Goal: Task Accomplishment & Management: Complete application form

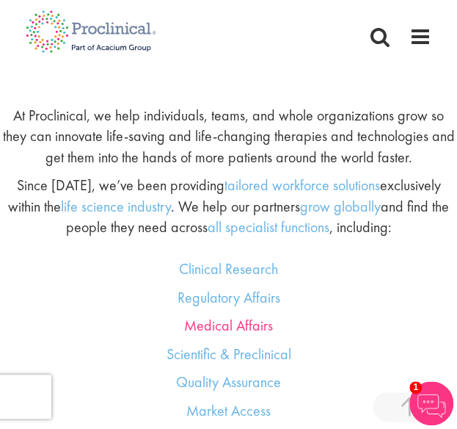
scroll to position [1339, 0]
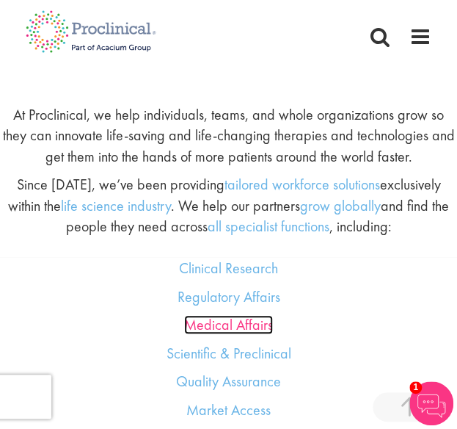
click at [226, 321] on link "Medical Affairs" at bounding box center [228, 324] width 89 height 19
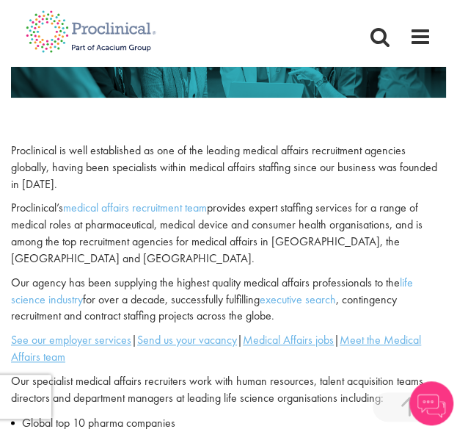
scroll to position [228, 0]
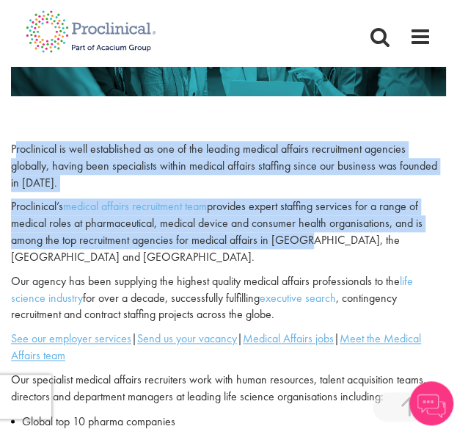
drag, startPoint x: 15, startPoint y: 153, endPoint x: 297, endPoint y: 239, distance: 294.7
click at [297, 239] on div "Proclinical is well established as one of the leading medical affairs recruitme…" at bounding box center [228, 435] width 457 height 588
click at [297, 239] on p "Proclinical’s medical affairs recruitment team provides expert staffing service…" at bounding box center [228, 231] width 435 height 67
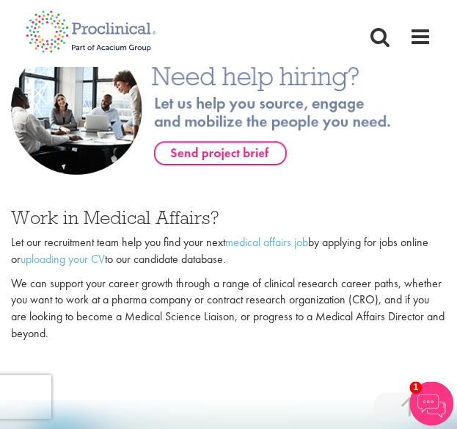
scroll to position [922, 0]
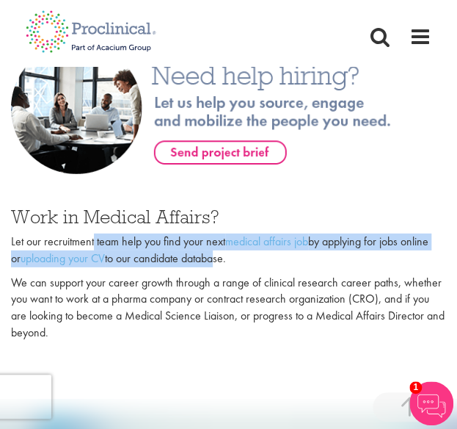
drag, startPoint x: 92, startPoint y: 222, endPoint x: 227, endPoint y: 239, distance: 135.4
click at [227, 239] on p "Let our recruitment team help you find your next medical affairs job by applyin…" at bounding box center [228, 250] width 435 height 34
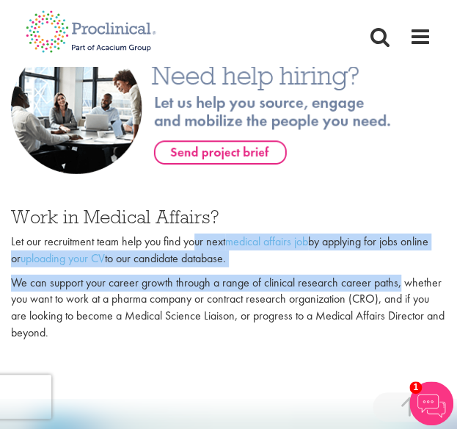
drag, startPoint x: 195, startPoint y: 222, endPoint x: 402, endPoint y: 277, distance: 213.3
click at [402, 277] on div "Work in Medical Affairs? Let our recruitment team help you find your next medic…" at bounding box center [228, 274] width 435 height 134
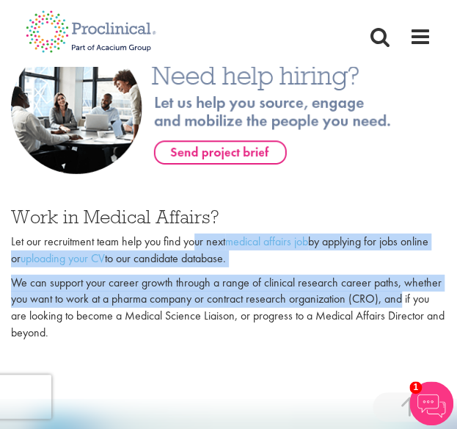
click at [402, 277] on p "We can support your career growth through a range of clinical research career p…" at bounding box center [228, 308] width 435 height 67
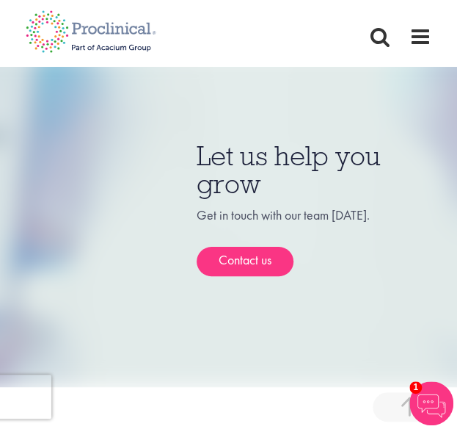
scroll to position [1279, 0]
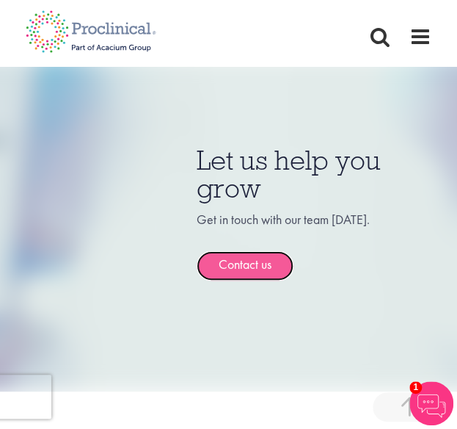
click at [214, 251] on link "Contact us" at bounding box center [245, 265] width 97 height 29
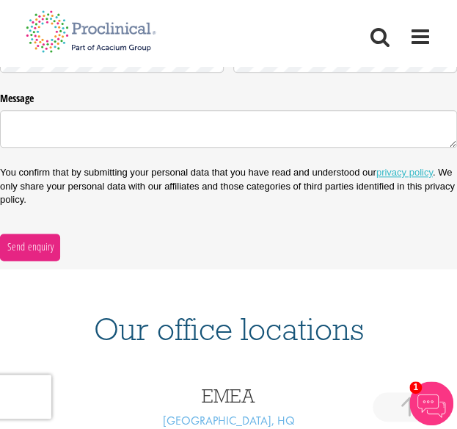
scroll to position [338, 0]
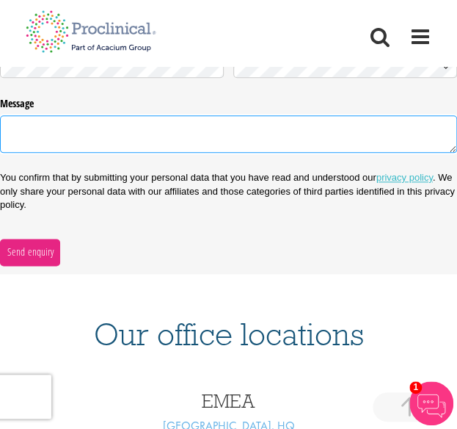
click at [128, 148] on textarea "Message" at bounding box center [228, 133] width 457 height 37
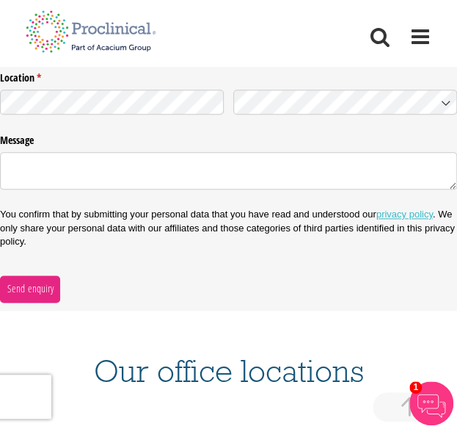
scroll to position [313, 0]
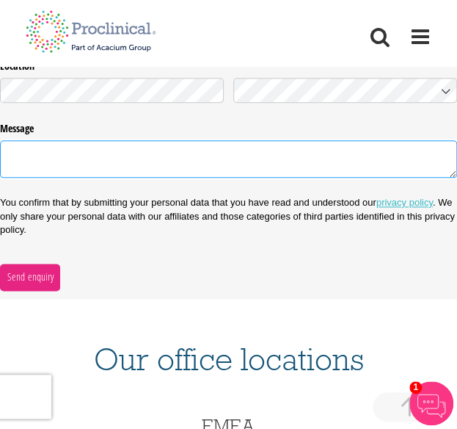
click at [75, 164] on textarea "Message" at bounding box center [228, 158] width 457 height 37
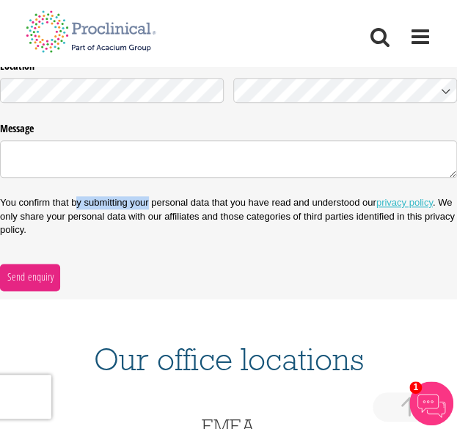
drag, startPoint x: 79, startPoint y: 202, endPoint x: 150, endPoint y: 201, distance: 71.2
click at [150, 201] on p "You confirm that by submitting your personal data that you have read and unders…" at bounding box center [228, 216] width 457 height 40
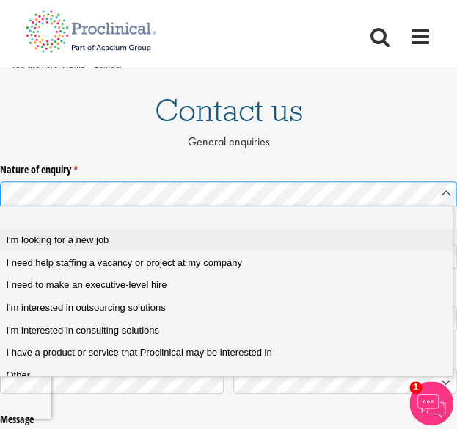
scroll to position [26, 0]
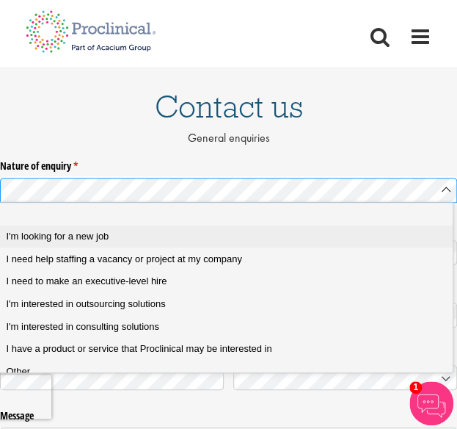
click at [109, 242] on div "I'm looking for a new job" at bounding box center [231, 236] width 449 height 13
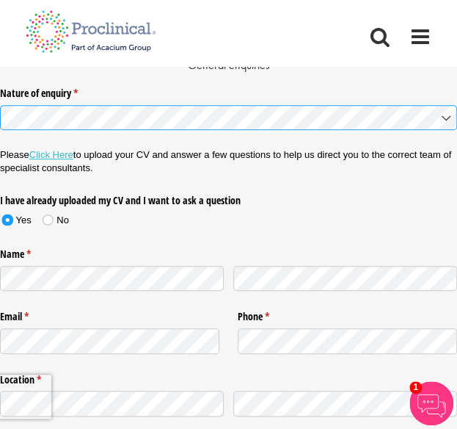
scroll to position [103, 0]
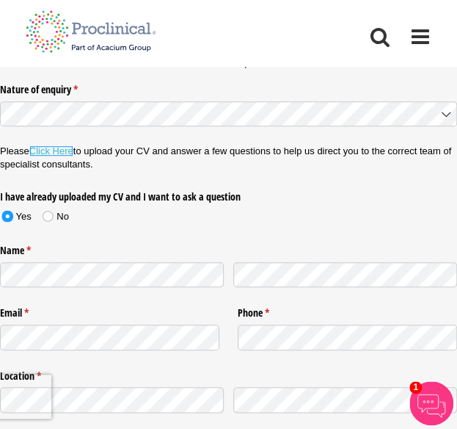
click at [65, 150] on link "Click Here" at bounding box center [51, 150] width 44 height 11
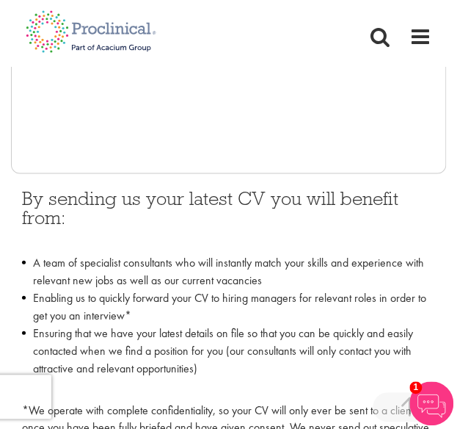
scroll to position [718, 0]
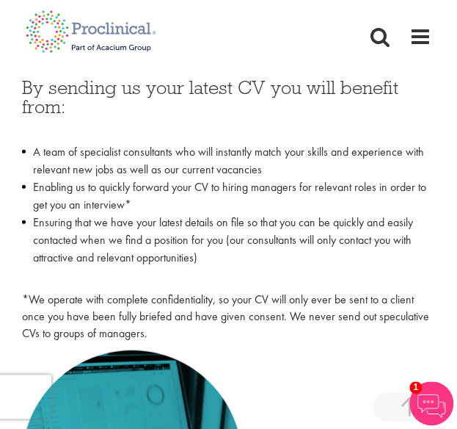
click at [235, 175] on li "A team of specialist consultants who will instantly match your skills and exper…" at bounding box center [228, 160] width 413 height 35
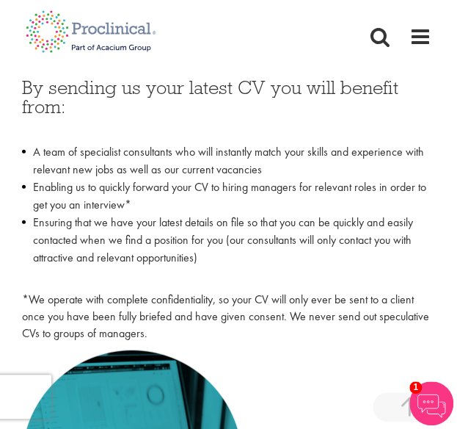
click at [235, 175] on li "A team of specialist consultants who will instantly match your skills and exper…" at bounding box center [228, 160] width 413 height 35
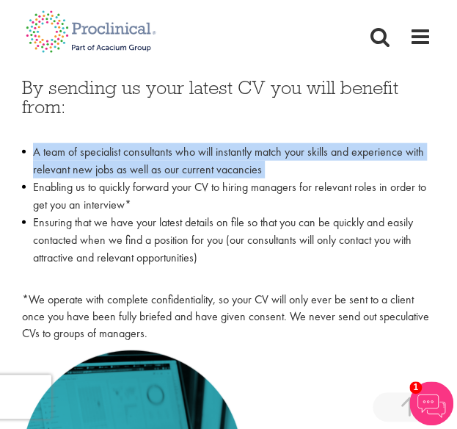
click at [235, 175] on li "A team of specialist consultants who will instantly match your skills and exper…" at bounding box center [228, 160] width 413 height 35
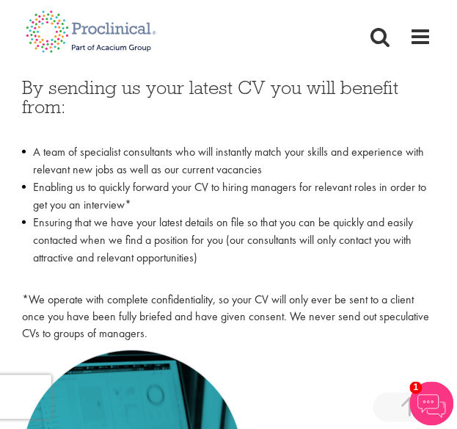
click at [235, 175] on li "A team of specialist consultants who will instantly match your skills and exper…" at bounding box center [228, 160] width 413 height 35
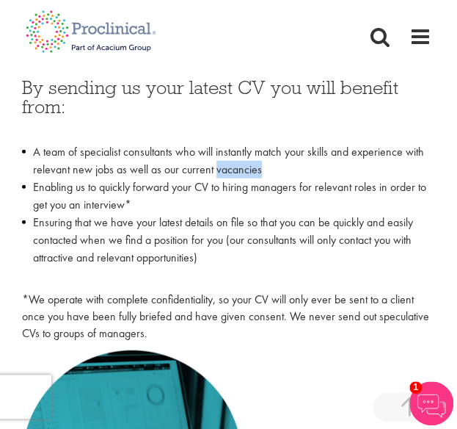
click at [235, 175] on li "A team of specialist consultants who will instantly match your skills and exper…" at bounding box center [228, 160] width 413 height 35
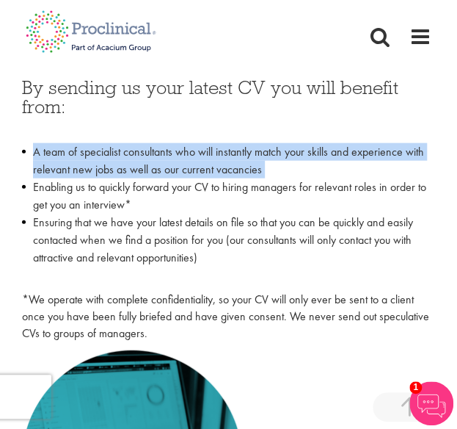
click at [235, 175] on li "A team of specialist consultants who will instantly match your skills and exper…" at bounding box center [228, 160] width 413 height 35
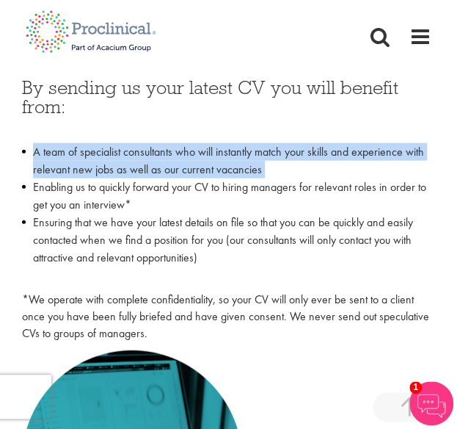
click at [235, 175] on li "A team of specialist consultants who will instantly match your skills and exper…" at bounding box center [228, 160] width 413 height 35
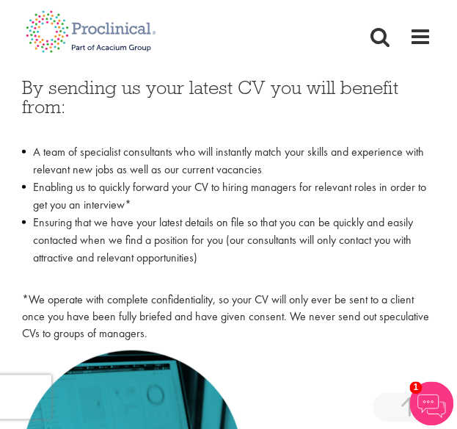
click at [235, 175] on li "A team of specialist consultants who will instantly match your skills and exper…" at bounding box center [228, 160] width 413 height 35
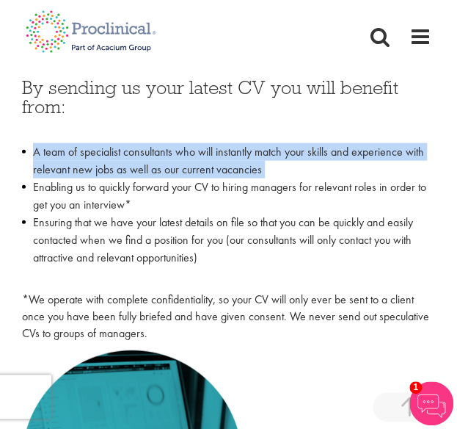
click at [235, 175] on li "A team of specialist consultants who will instantly match your skills and exper…" at bounding box center [228, 160] width 413 height 35
click at [325, 137] on div "By sending us your latest CV you will benefit from: A team of specialist consul…" at bounding box center [228, 210] width 413 height 264
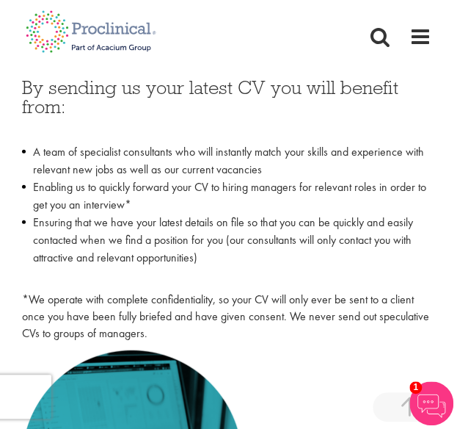
click at [338, 99] on h3 "By sending us your latest CV you will benefit from:" at bounding box center [228, 107] width 413 height 58
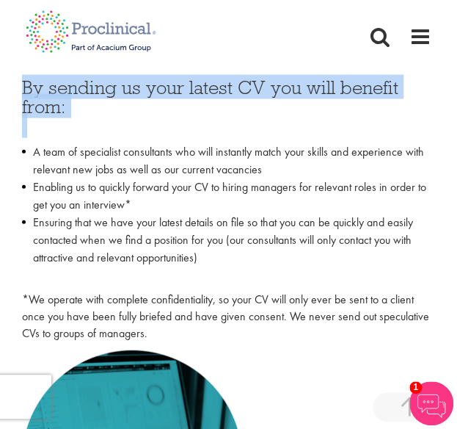
click at [338, 99] on h3 "By sending us your latest CV you will benefit from:" at bounding box center [228, 107] width 413 height 58
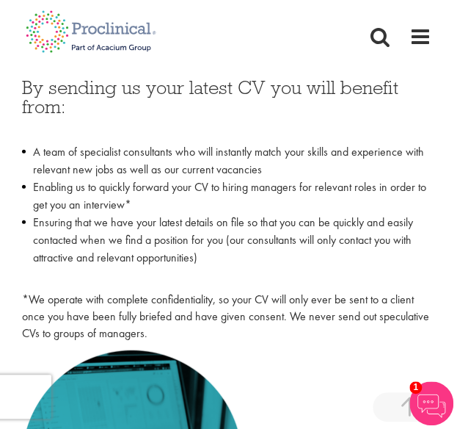
click at [338, 99] on h3 "By sending us your latest CV you will benefit from:" at bounding box center [228, 107] width 413 height 58
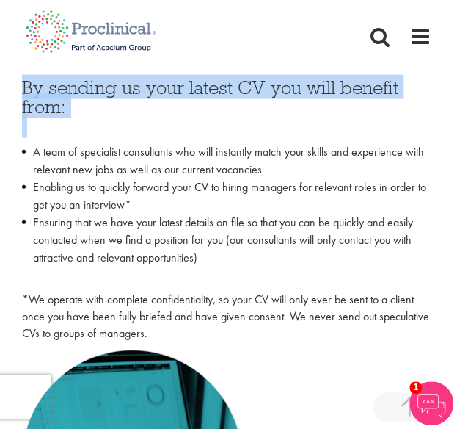
click at [338, 99] on h3 "By sending us your latest CV you will benefit from:" at bounding box center [228, 107] width 413 height 58
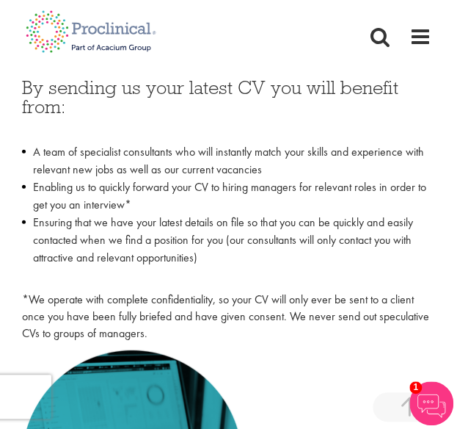
click at [338, 99] on h3 "By sending us your latest CV you will benefit from:" at bounding box center [228, 107] width 413 height 58
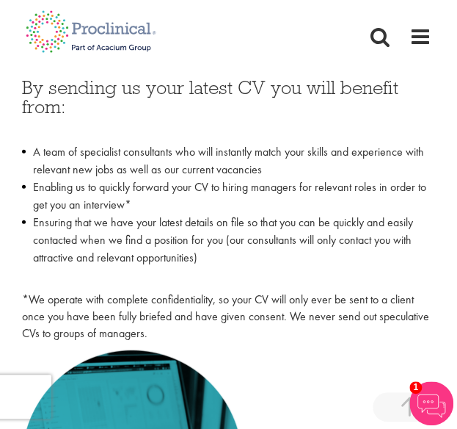
click at [338, 99] on h3 "By sending us your latest CV you will benefit from:" at bounding box center [228, 107] width 413 height 58
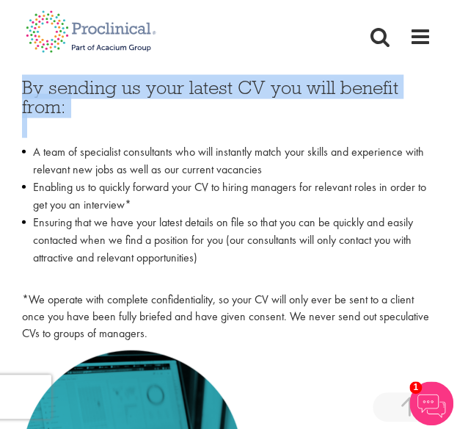
click at [338, 99] on h3 "By sending us your latest CV you will benefit from:" at bounding box center [228, 107] width 413 height 58
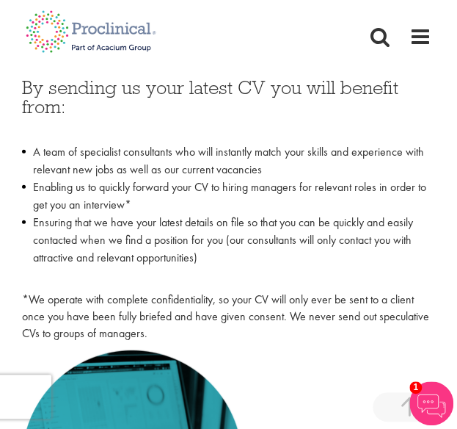
click at [338, 99] on h3 "By sending us your latest CV you will benefit from:" at bounding box center [228, 107] width 413 height 58
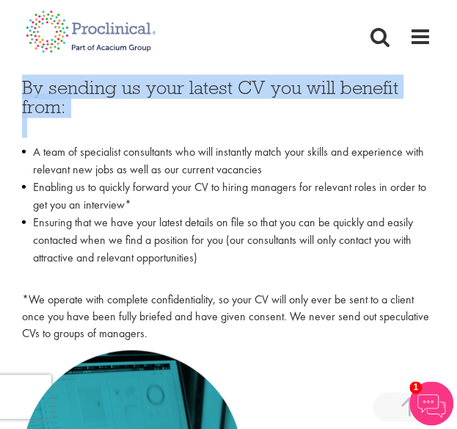
click at [338, 99] on h3 "By sending us your latest CV you will benefit from:" at bounding box center [228, 107] width 413 height 58
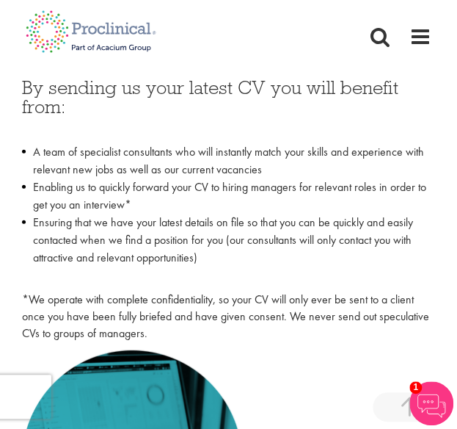
click at [338, 99] on h3 "By sending us your latest CV you will benefit from:" at bounding box center [228, 107] width 413 height 58
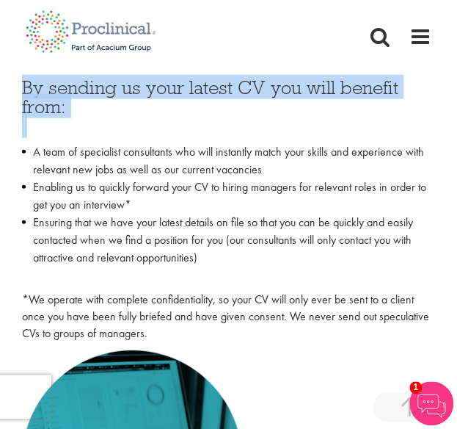
click at [338, 99] on h3 "By sending us your latest CV you will benefit from:" at bounding box center [228, 107] width 413 height 58
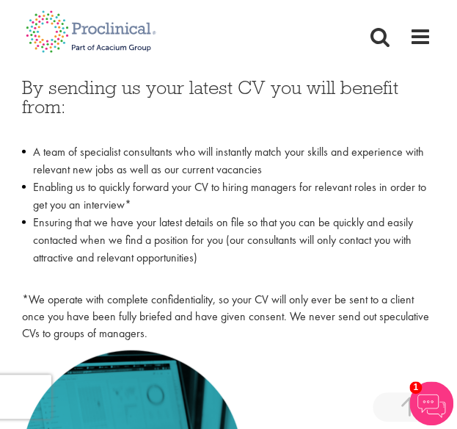
click at [338, 99] on h3 "By sending us your latest CV you will benefit from:" at bounding box center [228, 107] width 413 height 58
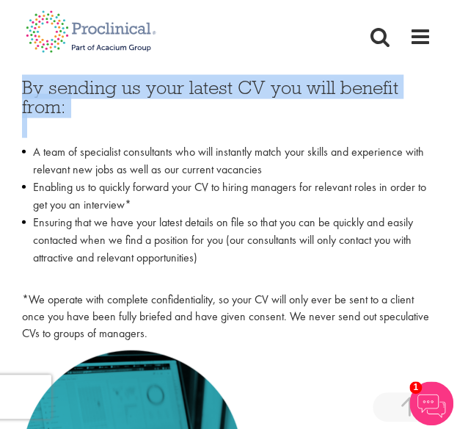
click at [338, 99] on h3 "By sending us your latest CV you will benefit from:" at bounding box center [228, 107] width 413 height 58
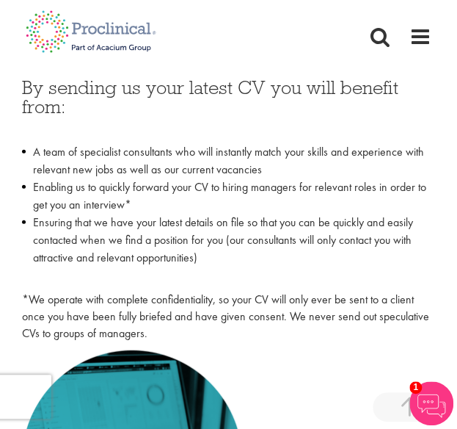
click at [338, 99] on h3 "By sending us your latest CV you will benefit from:" at bounding box center [228, 107] width 413 height 58
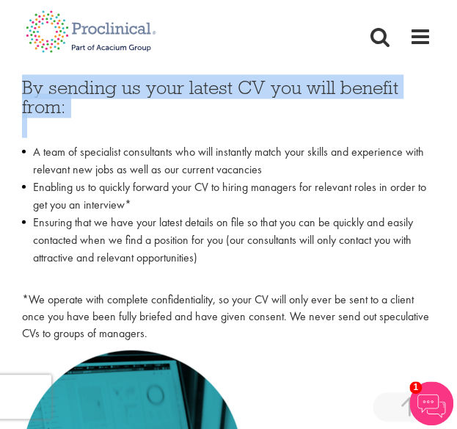
click at [338, 99] on h3 "By sending us your latest CV you will benefit from:" at bounding box center [228, 107] width 413 height 58
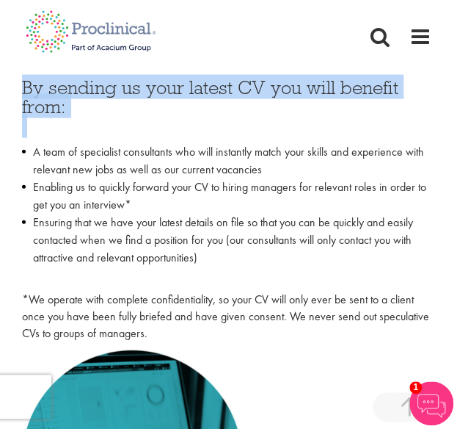
click at [338, 99] on h3 "By sending us your latest CV you will benefit from:" at bounding box center [228, 107] width 413 height 58
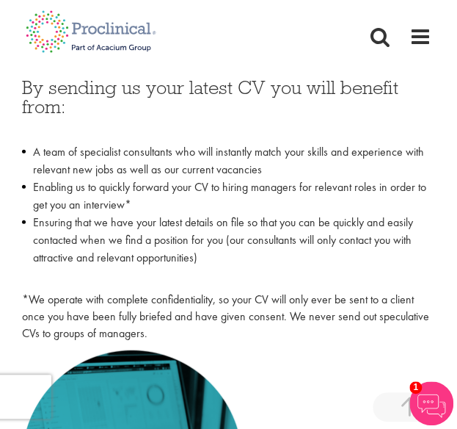
click at [338, 99] on h3 "By sending us your latest CV you will benefit from:" at bounding box center [228, 107] width 413 height 58
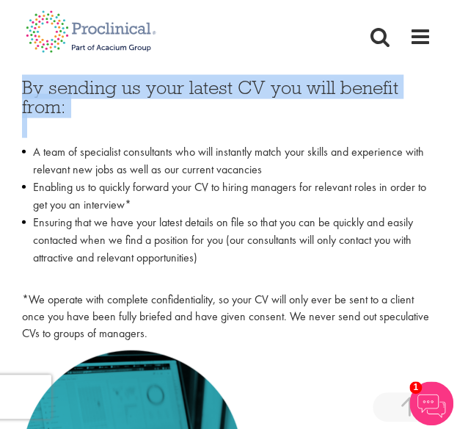
click at [338, 99] on h3 "By sending us your latest CV you will benefit from:" at bounding box center [228, 107] width 413 height 58
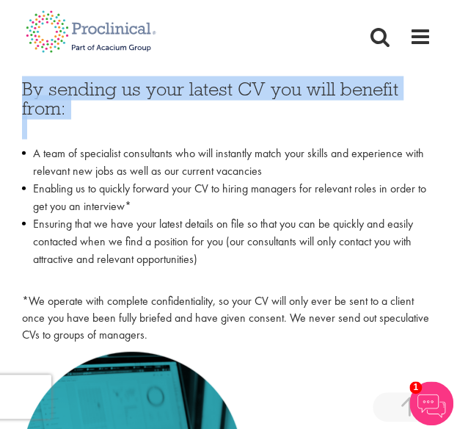
drag, startPoint x: 338, startPoint y: 99, endPoint x: 245, endPoint y: 128, distance: 97.0
click at [245, 128] on h3 "By sending us your latest CV you will benefit from:" at bounding box center [228, 108] width 413 height 58
click at [214, 134] on p at bounding box center [228, 127] width 413 height 19
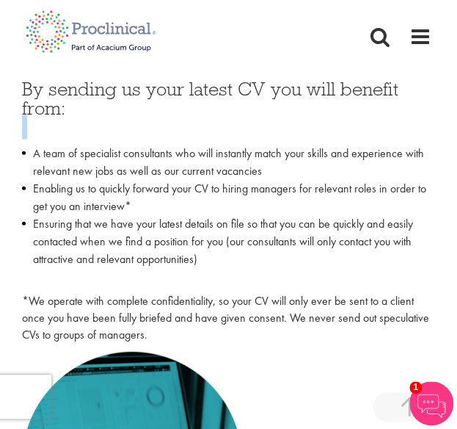
click at [214, 134] on p at bounding box center [228, 127] width 413 height 19
click at [277, 95] on h3 "By sending us your latest CV you will benefit from:" at bounding box center [228, 108] width 413 height 58
